Goal: Find specific page/section: Find specific page/section

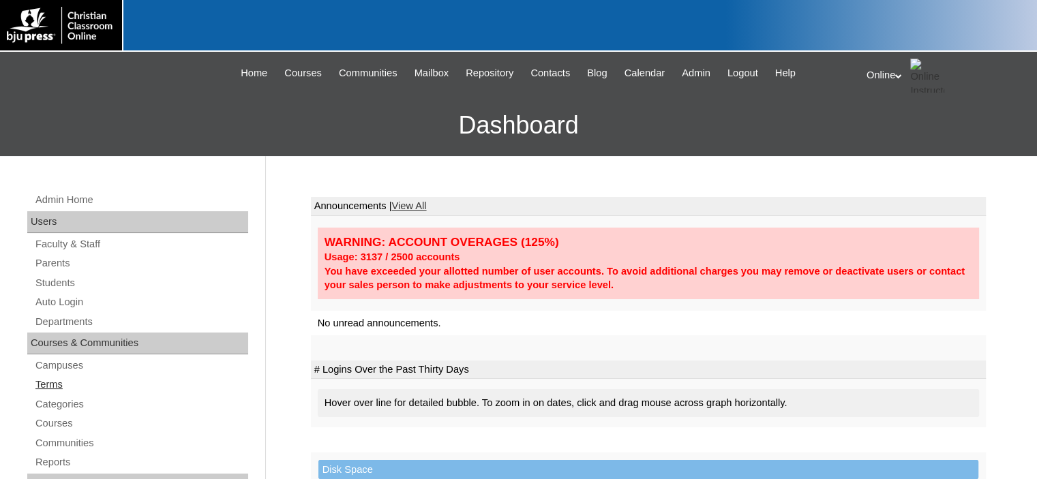
click at [60, 384] on link "Terms" at bounding box center [141, 384] width 214 height 17
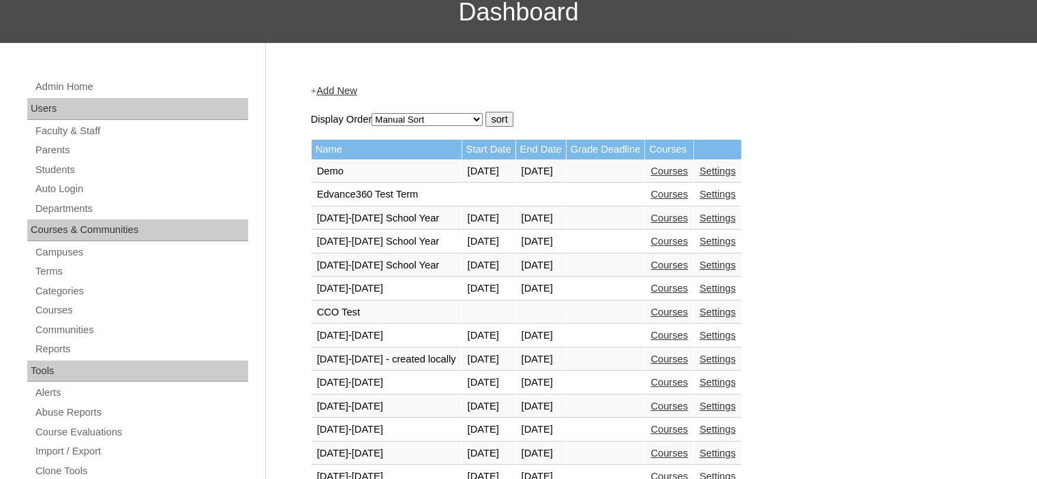
scroll to position [205, 0]
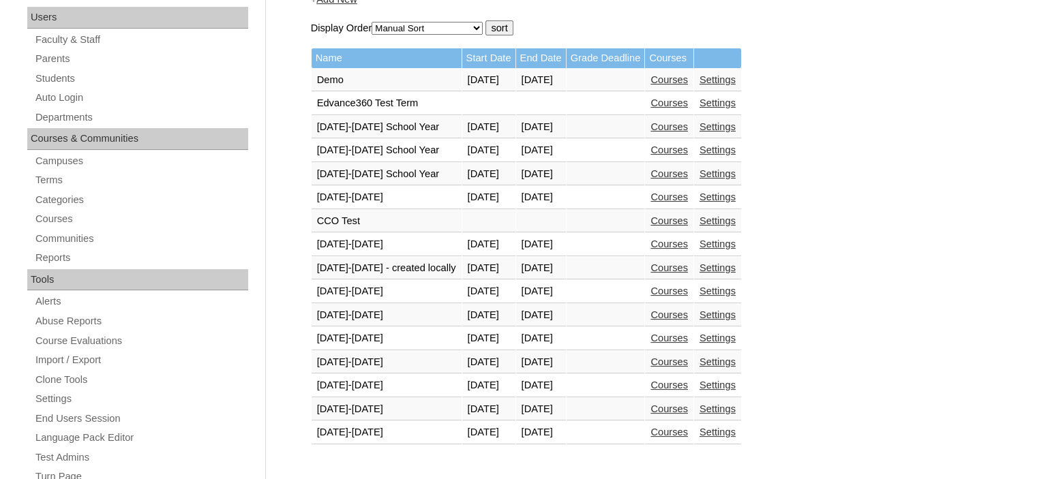
click at [688, 427] on link "Courses" at bounding box center [668, 432] width 37 height 11
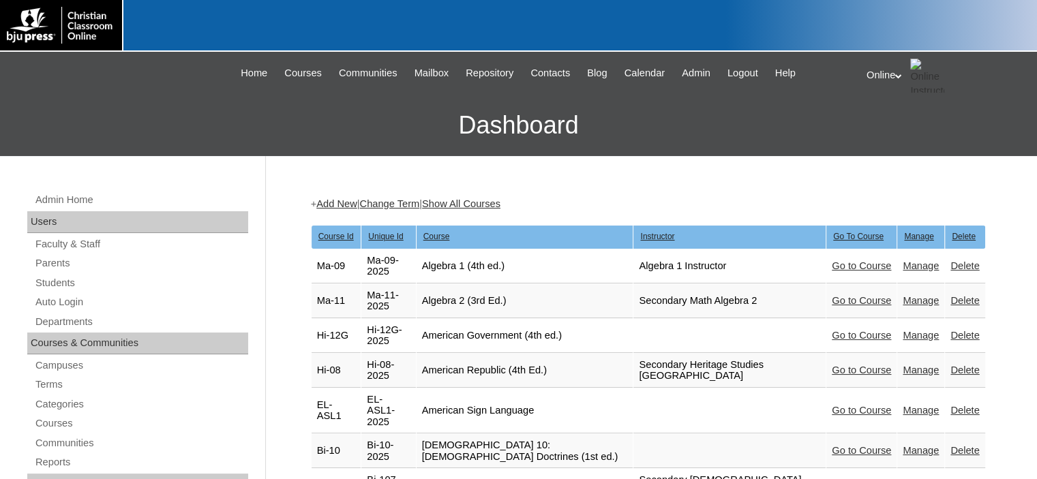
click at [853, 266] on link "Go to Course" at bounding box center [861, 265] width 59 height 11
